Goal: Task Accomplishment & Management: Manage account settings

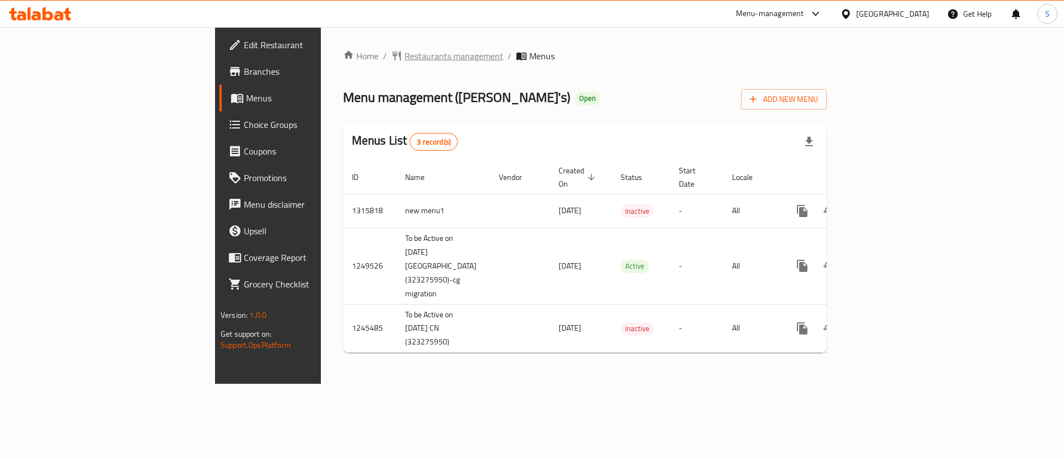
click at [405, 58] on span "Restaurants management" at bounding box center [454, 55] width 99 height 13
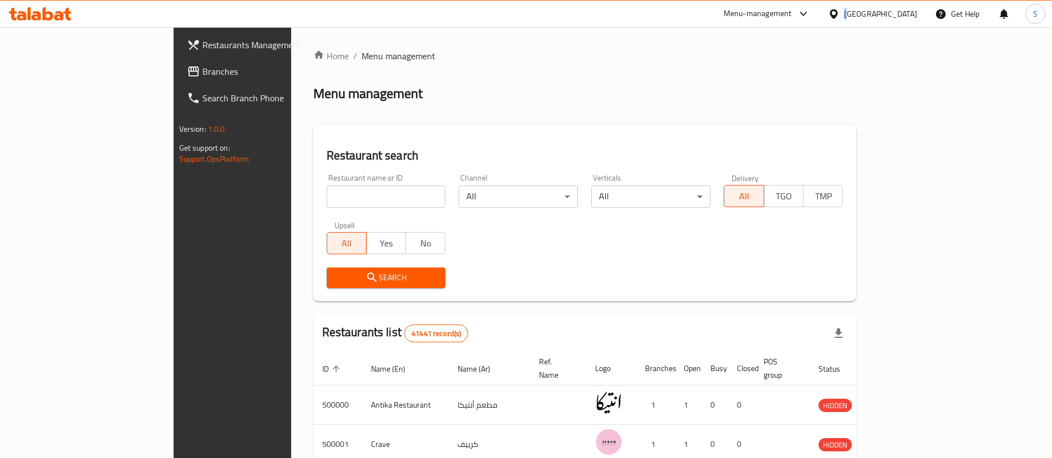
drag, startPoint x: 898, startPoint y: 16, endPoint x: 893, endPoint y: 12, distance: 6.3
click at [893, 12] on div "[GEOGRAPHIC_DATA]" at bounding box center [872, 14] width 107 height 27
click at [908, 19] on div "[GEOGRAPHIC_DATA]" at bounding box center [880, 14] width 73 height 12
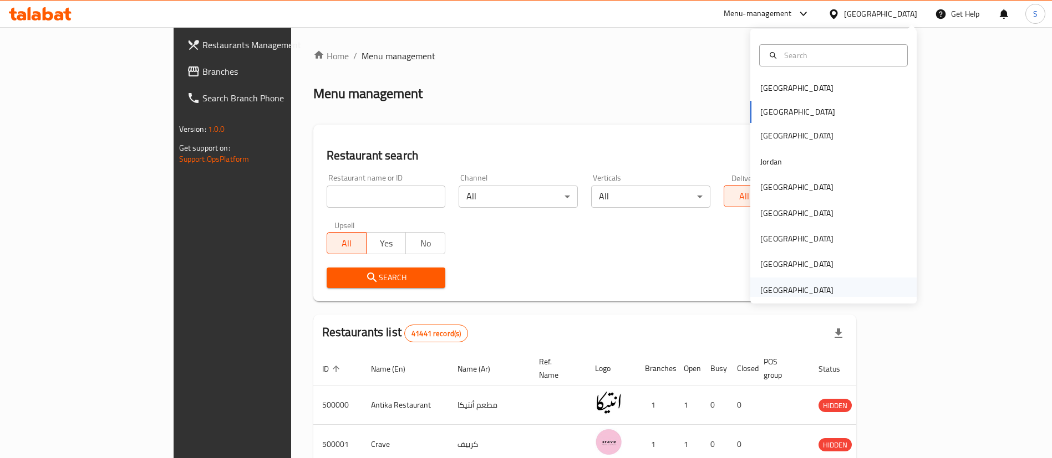
click at [808, 290] on div "[GEOGRAPHIC_DATA]" at bounding box center [796, 290] width 73 height 12
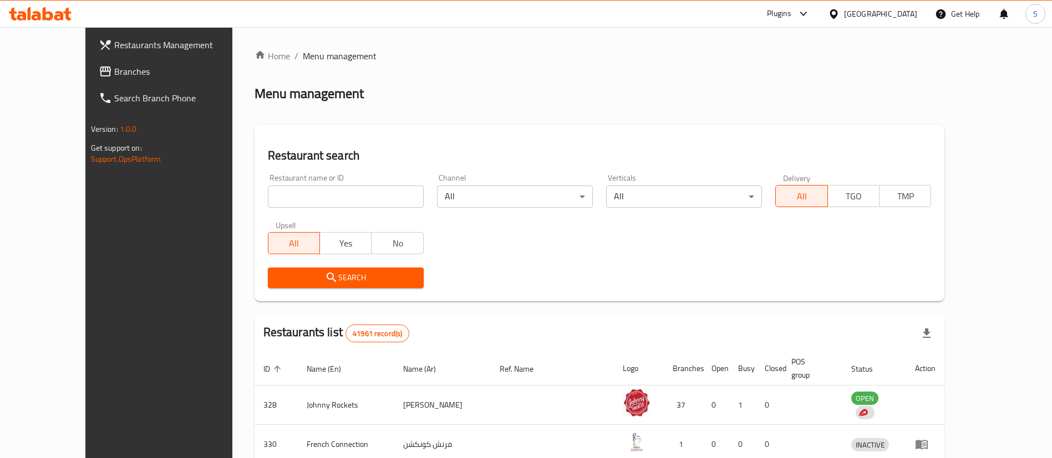
click at [289, 199] on div "Home / Menu management Menu management Restaurant search Restaurant name or ID …" at bounding box center [599, 401] width 690 height 705
click at [289, 199] on input "search" at bounding box center [346, 197] width 156 height 22
paste input "Barbar"
click button "Search" at bounding box center [346, 278] width 156 height 21
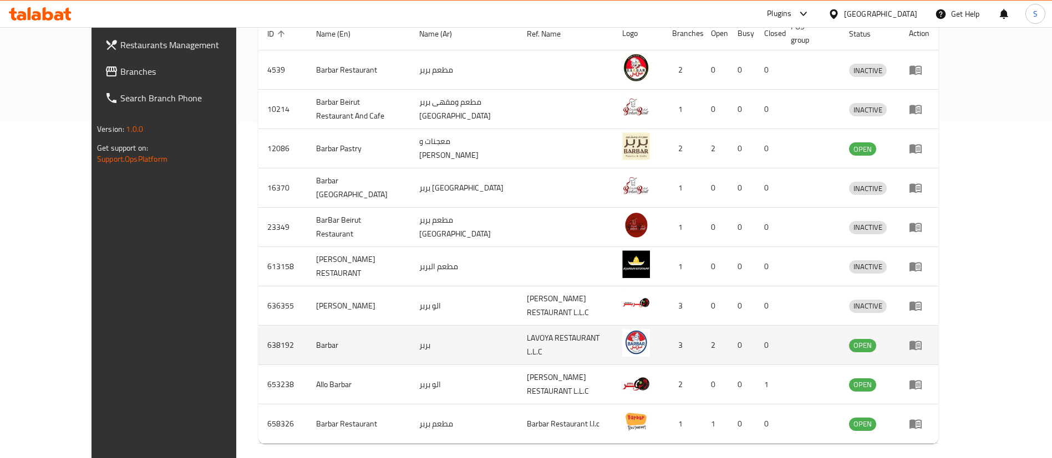
scroll to position [369, 0]
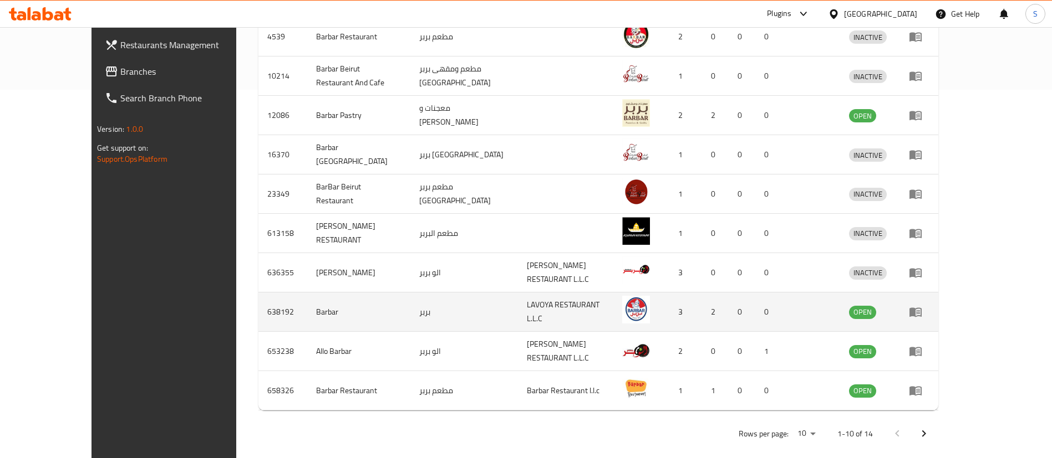
click at [258, 297] on td "638192" at bounding box center [282, 312] width 49 height 39
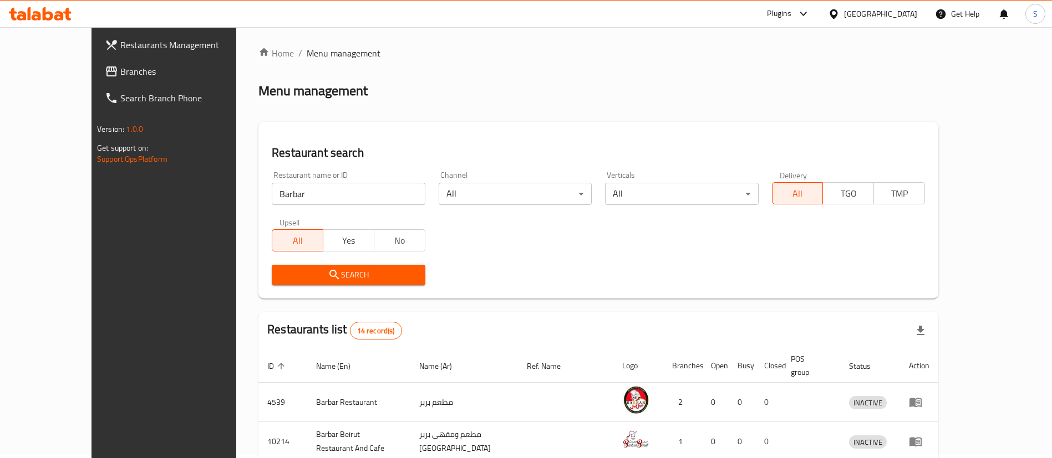
scroll to position [0, 0]
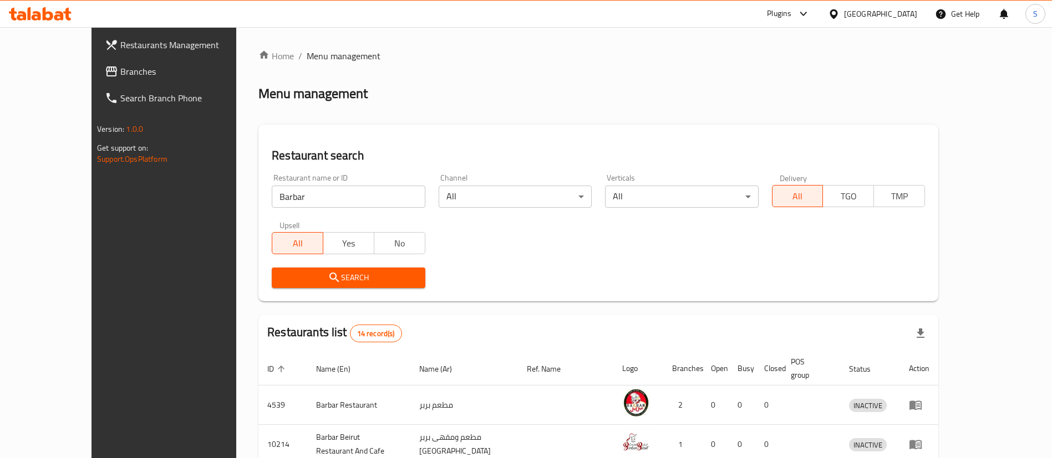
click at [290, 197] on input "Barbar" at bounding box center [348, 197] width 153 height 22
paste input "661360"
click at [290, 197] on input "Barbar661360" at bounding box center [348, 197] width 153 height 22
paste input "search"
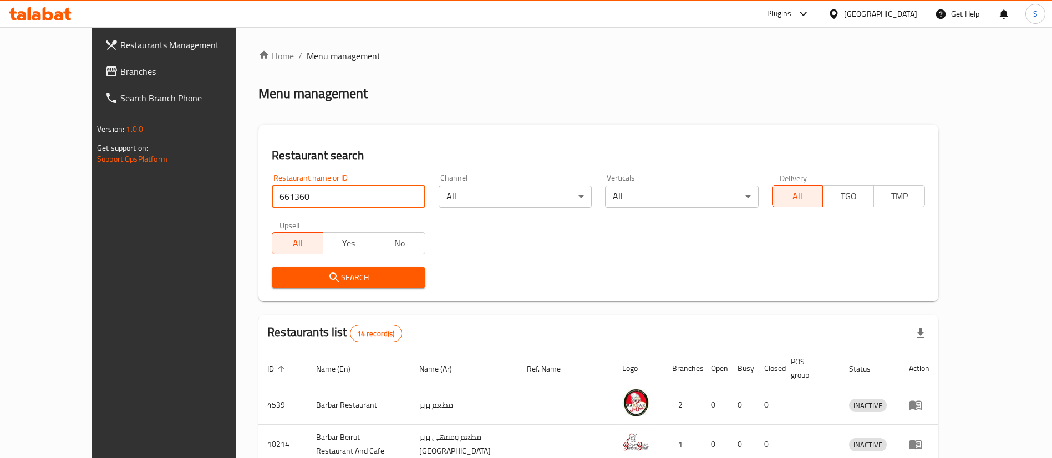
click button "Search" at bounding box center [348, 278] width 153 height 21
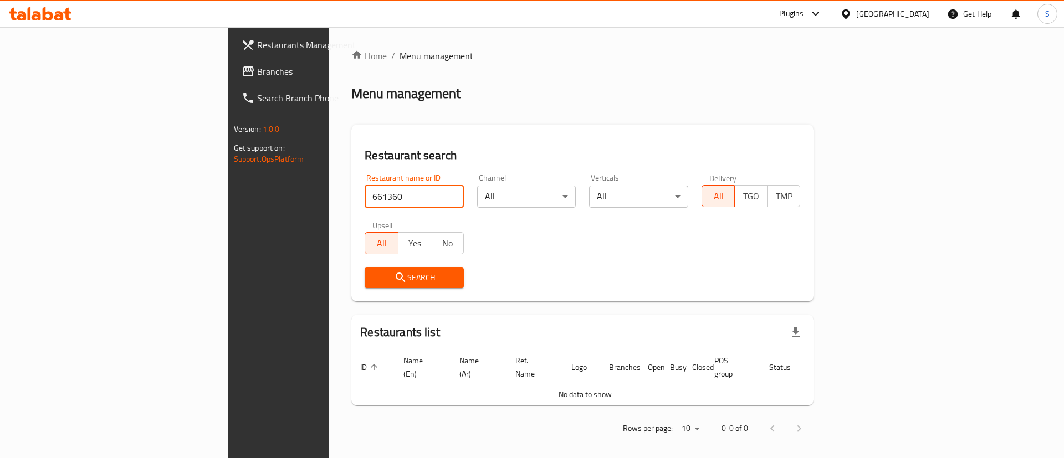
click at [365, 203] on input "661360" at bounding box center [414, 197] width 99 height 22
paste input "38192"
type input "638192"
click button "Search" at bounding box center [414, 278] width 99 height 21
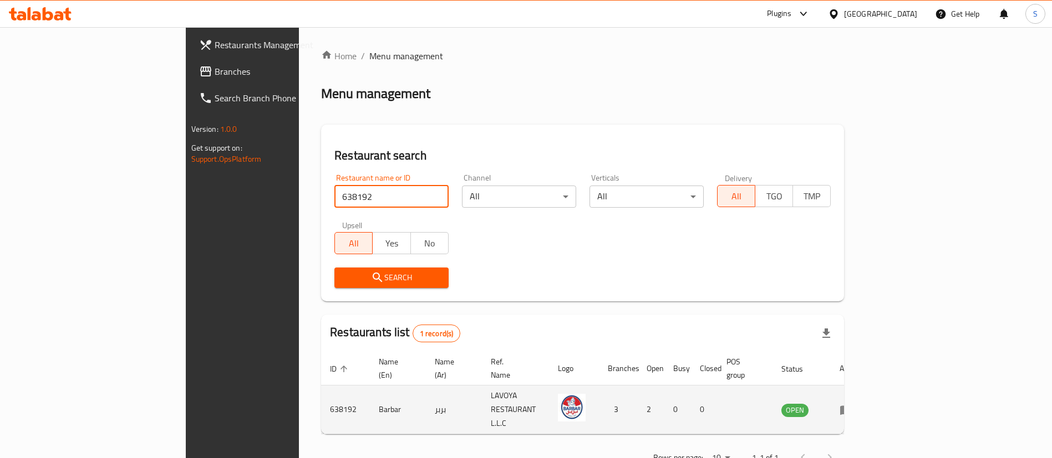
click at [853, 404] on icon "enhanced table" at bounding box center [845, 410] width 13 height 13
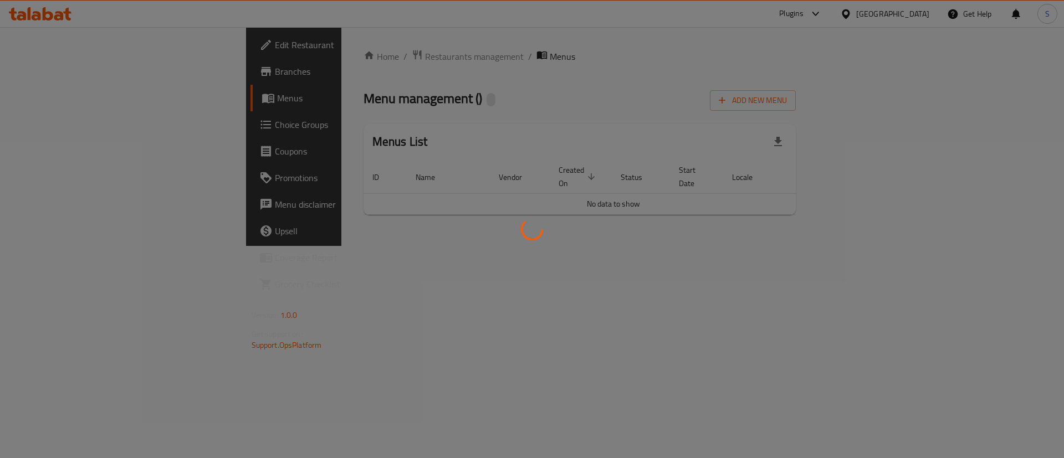
click at [48, 75] on div at bounding box center [532, 229] width 1064 height 458
click at [64, 77] on div at bounding box center [532, 229] width 1064 height 458
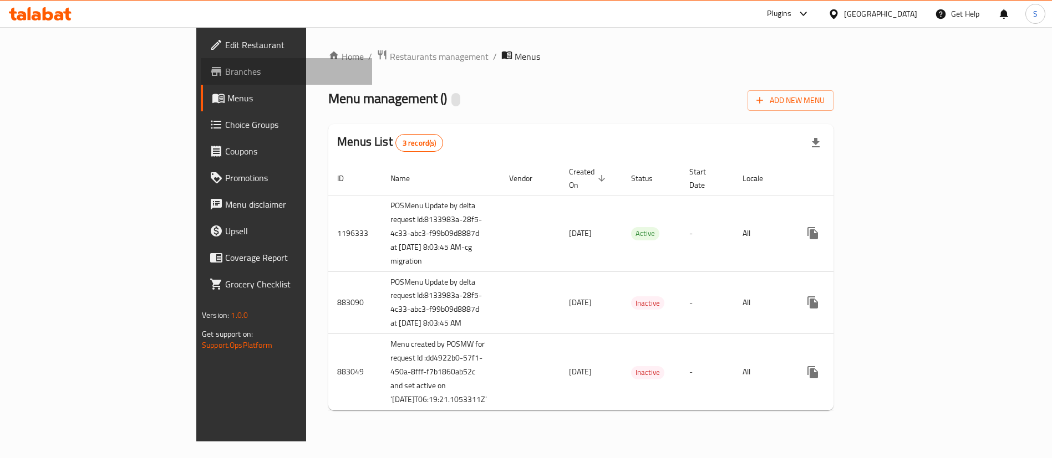
click at [225, 74] on span "Branches" at bounding box center [294, 71] width 138 height 13
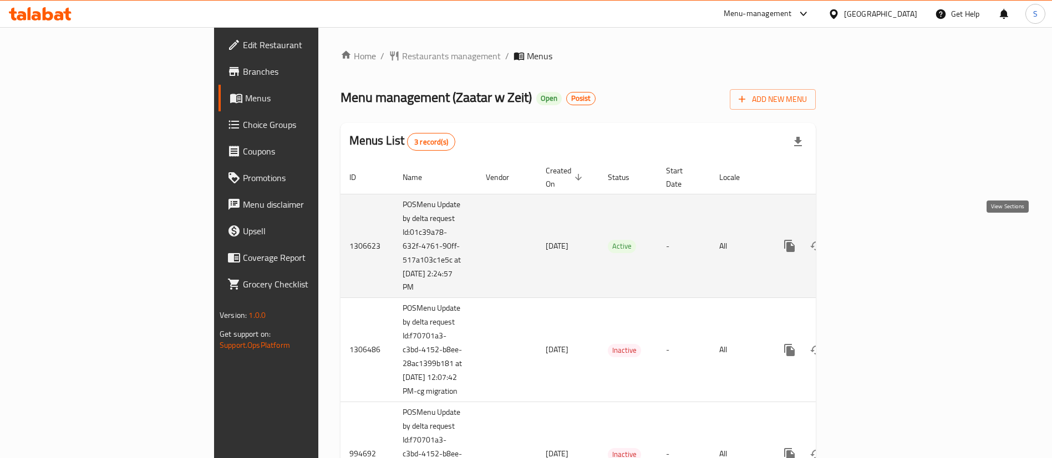
click at [874, 241] on icon "enhanced table" at bounding box center [869, 246] width 10 height 10
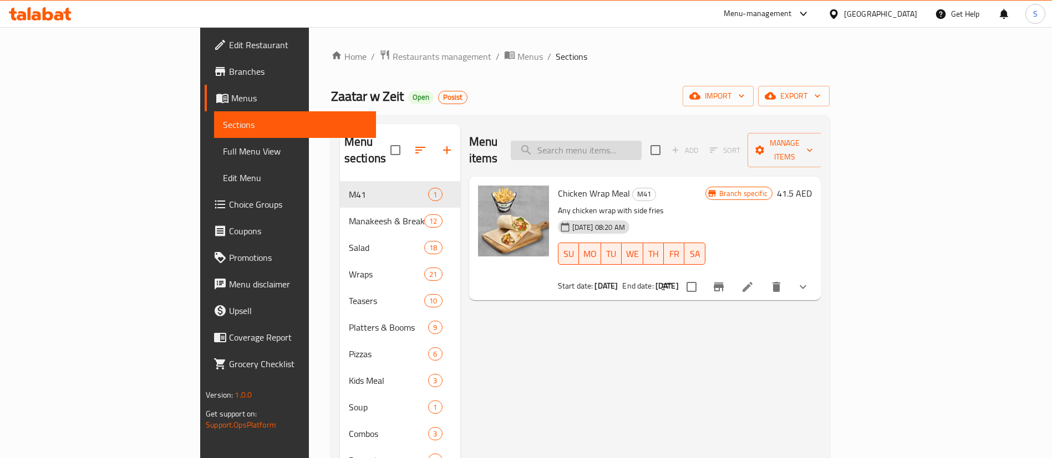
click at [622, 150] on input "search" at bounding box center [576, 150] width 131 height 19
paste input "Chicken Wrap Meal"
type input "Chicken Wrap Meal"
click at [723, 283] on icon "Branch-specific-item" at bounding box center [718, 287] width 10 height 9
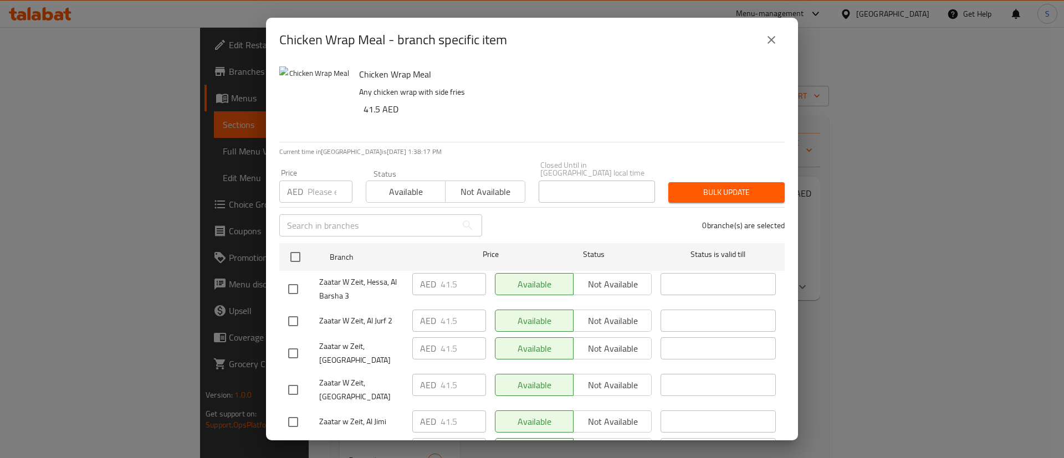
click at [763, 44] on button "close" at bounding box center [771, 40] width 27 height 27
